Goal: Find specific page/section: Find specific page/section

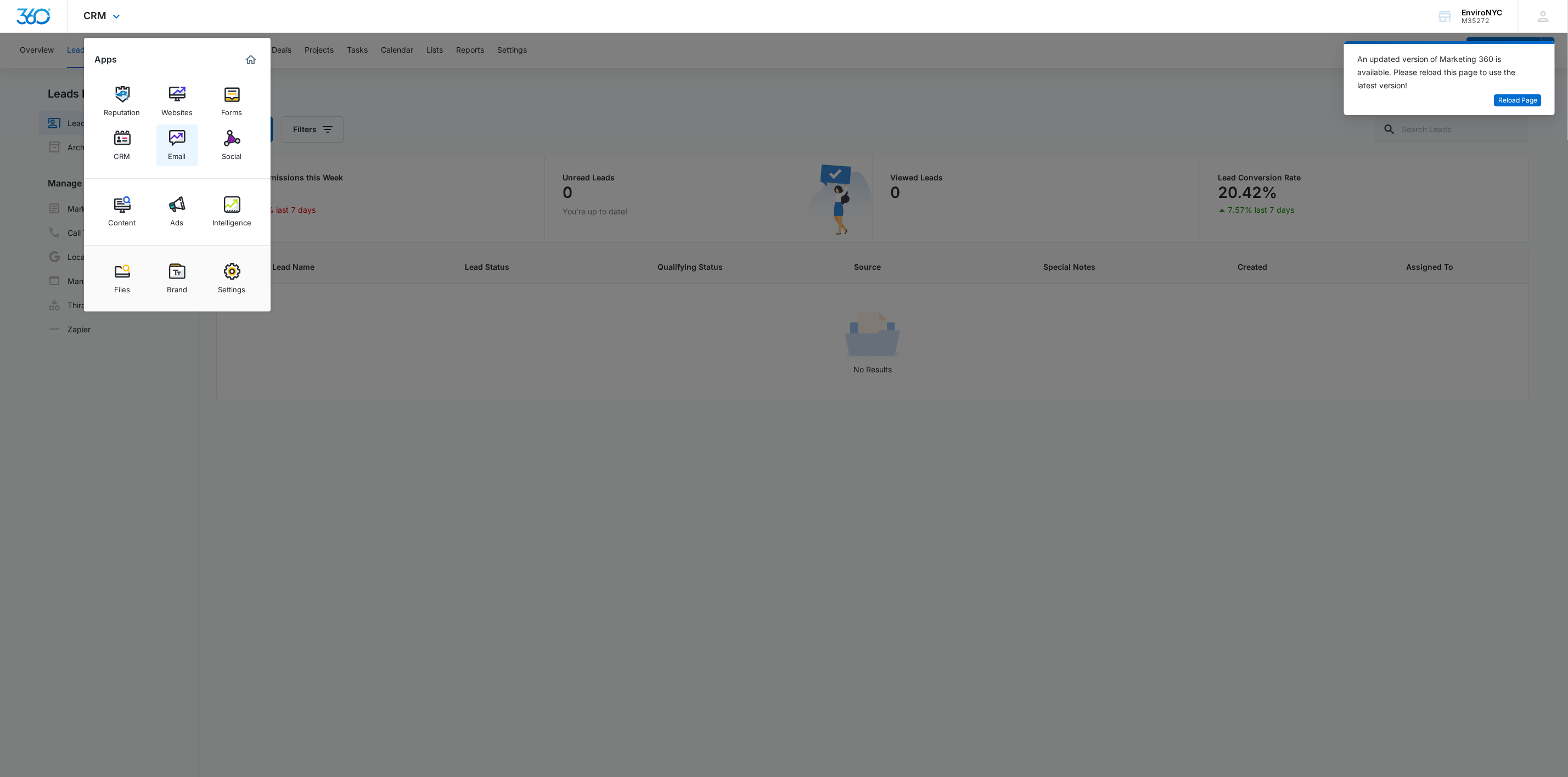
click at [180, 145] on img at bounding box center [177, 138] width 17 height 17
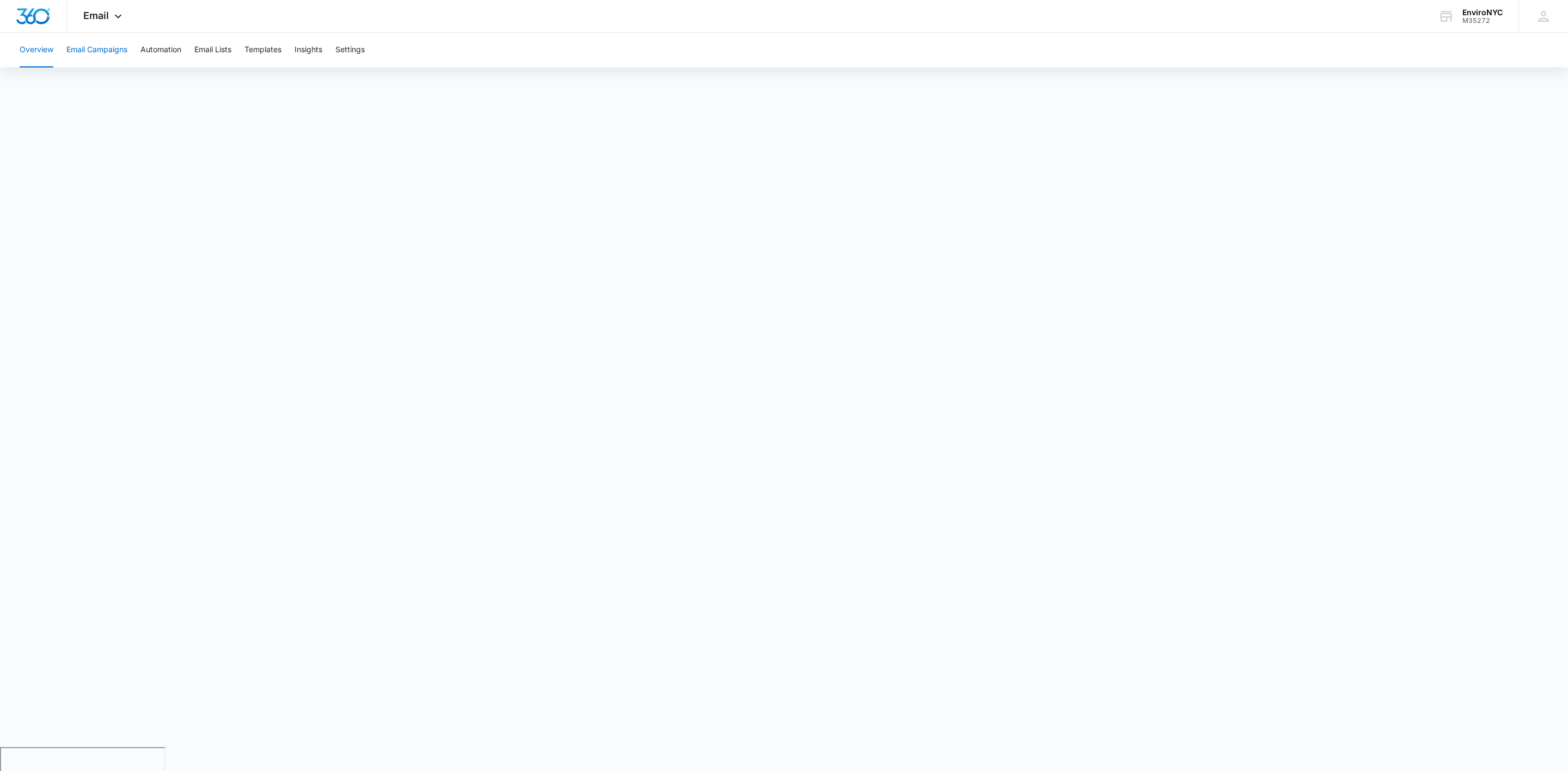
click at [97, 38] on button "Email Campaigns" at bounding box center [96, 50] width 61 height 35
